Goal: Check status: Check status

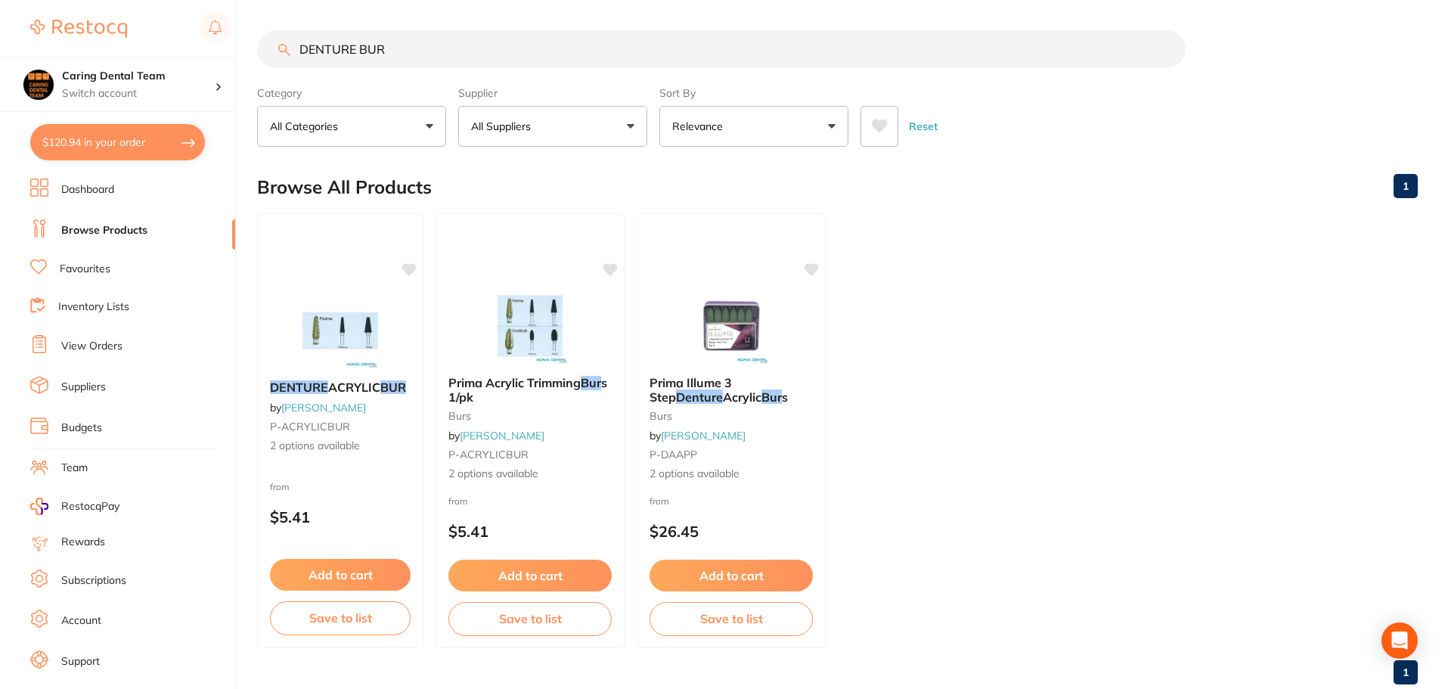
click at [69, 192] on link "Dashboard" at bounding box center [87, 189] width 53 height 15
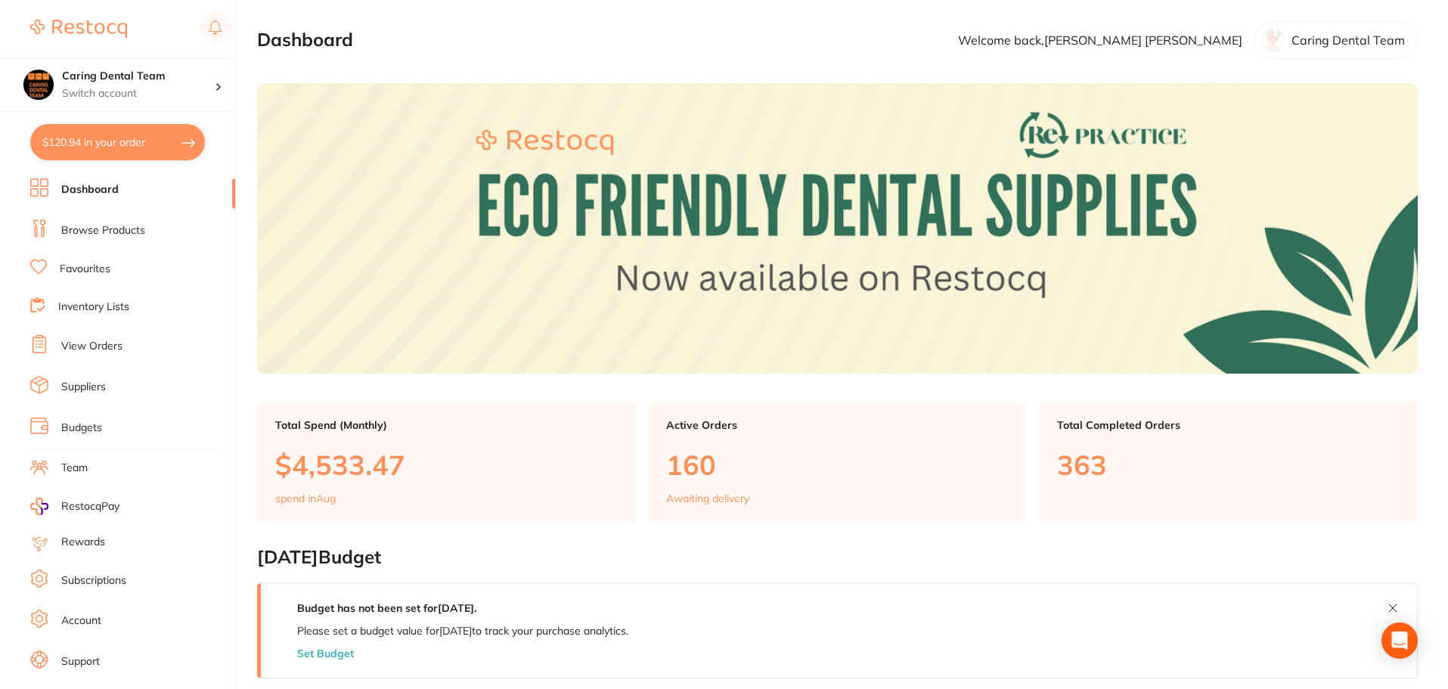
click at [81, 228] on link "Browse Products" at bounding box center [103, 230] width 84 height 15
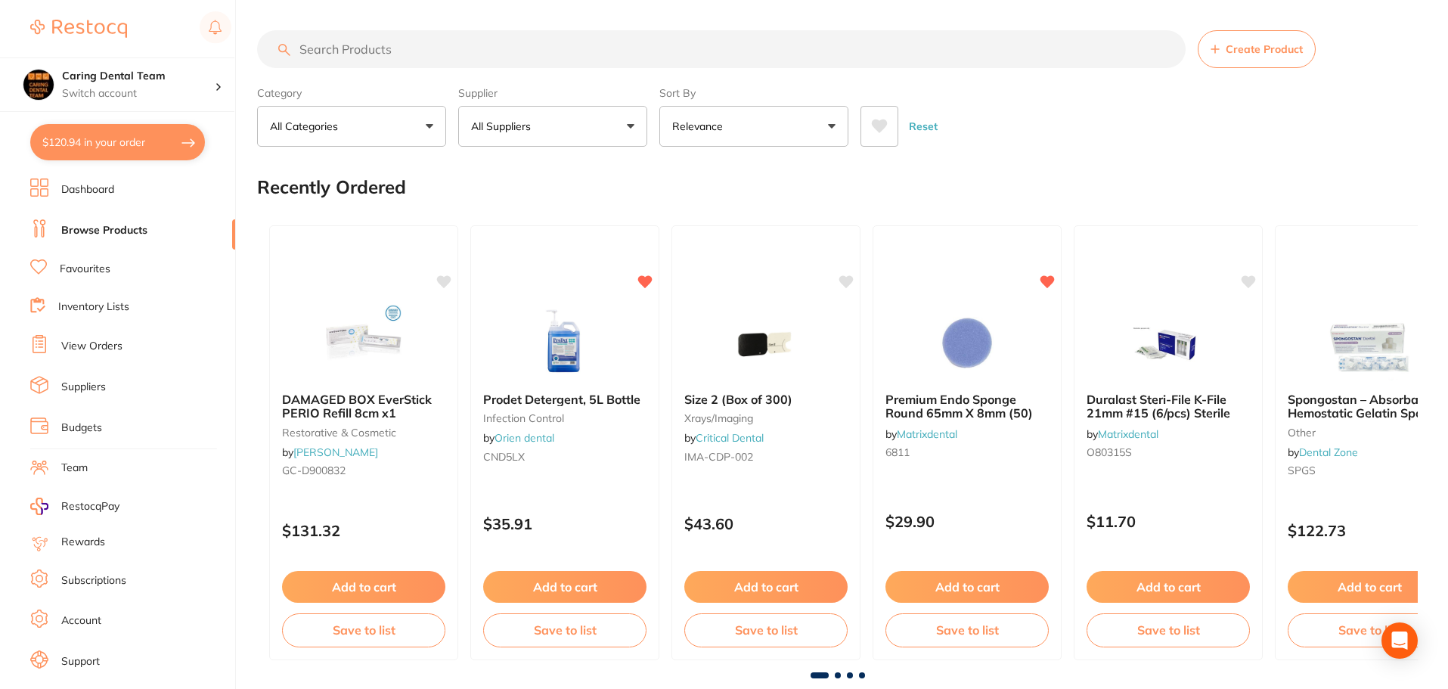
click at [82, 190] on link "Dashboard" at bounding box center [87, 189] width 53 height 15
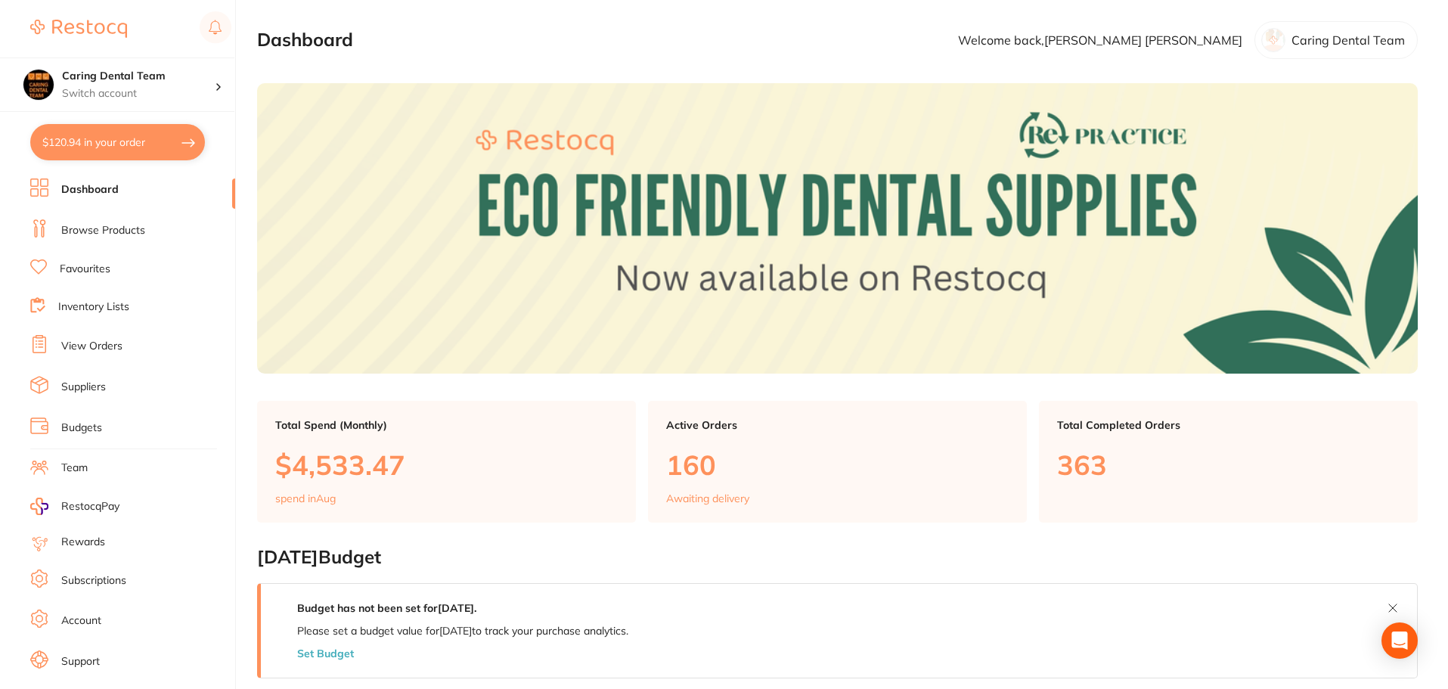
click at [103, 274] on link "Favourites" at bounding box center [85, 269] width 51 height 15
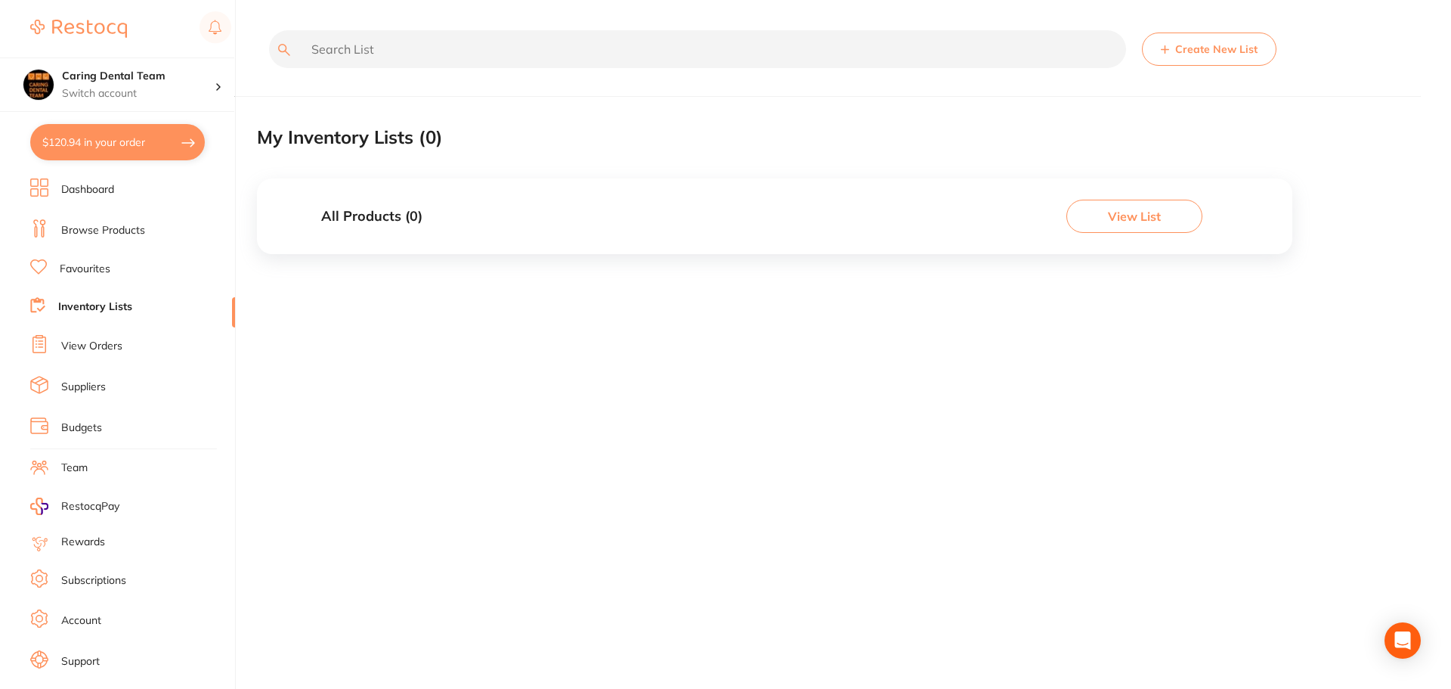
click at [76, 333] on ul "Dashboard Browse Products Favourites Inventory Lists View Orders Suppliers Budg…" at bounding box center [132, 439] width 205 height 522
click at [76, 344] on link "View Orders" at bounding box center [91, 346] width 61 height 15
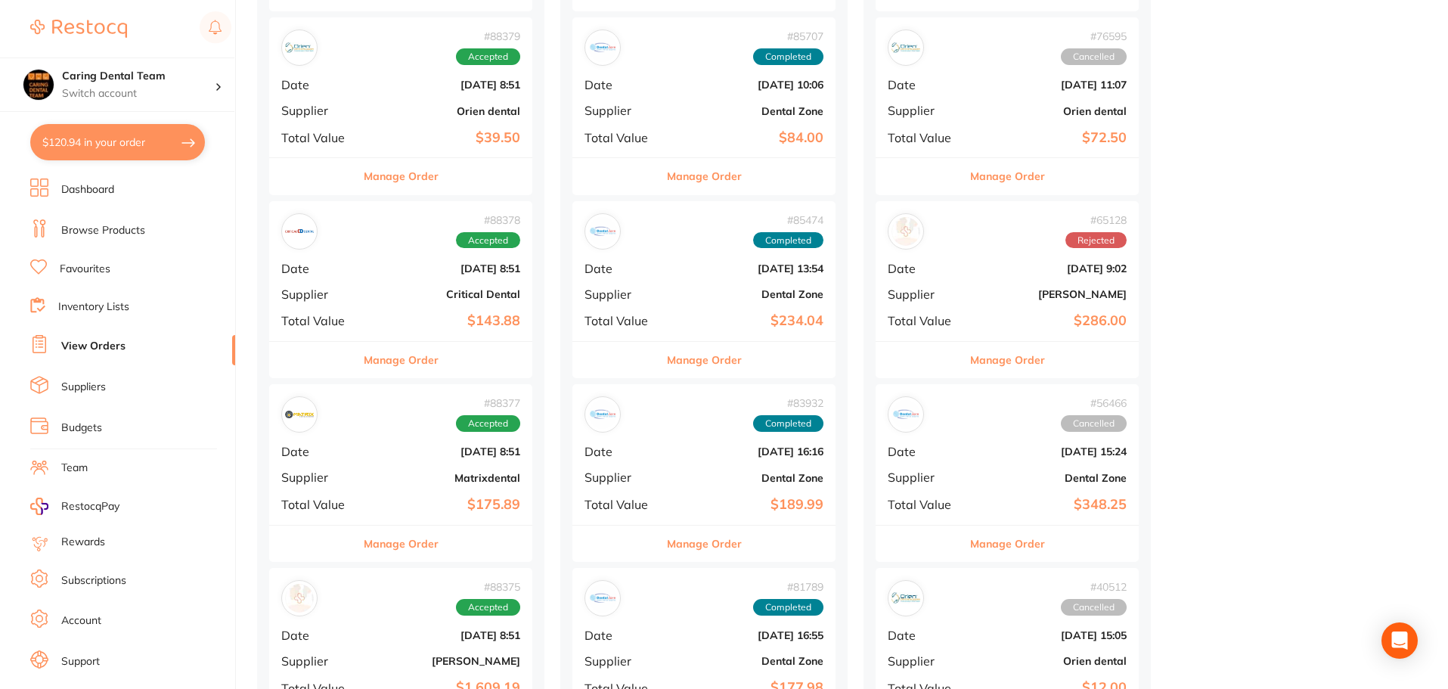
scroll to position [378, 0]
click at [421, 345] on button "Manage Order" at bounding box center [401, 359] width 75 height 36
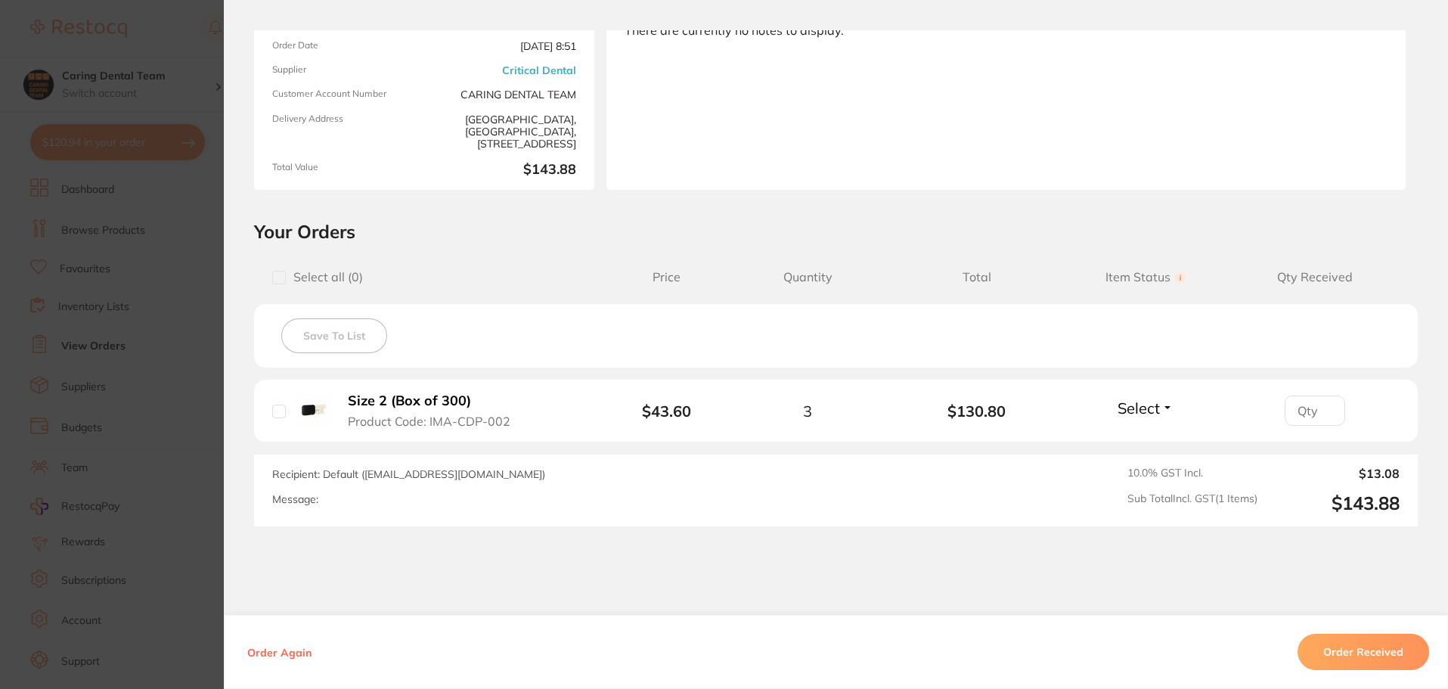
click at [169, 455] on section "Order ID: Restocq- 88378 Order Information Accepted Order Order Date [DATE] 8:5…" at bounding box center [724, 344] width 1448 height 689
